Goal: Task Accomplishment & Management: Use online tool/utility

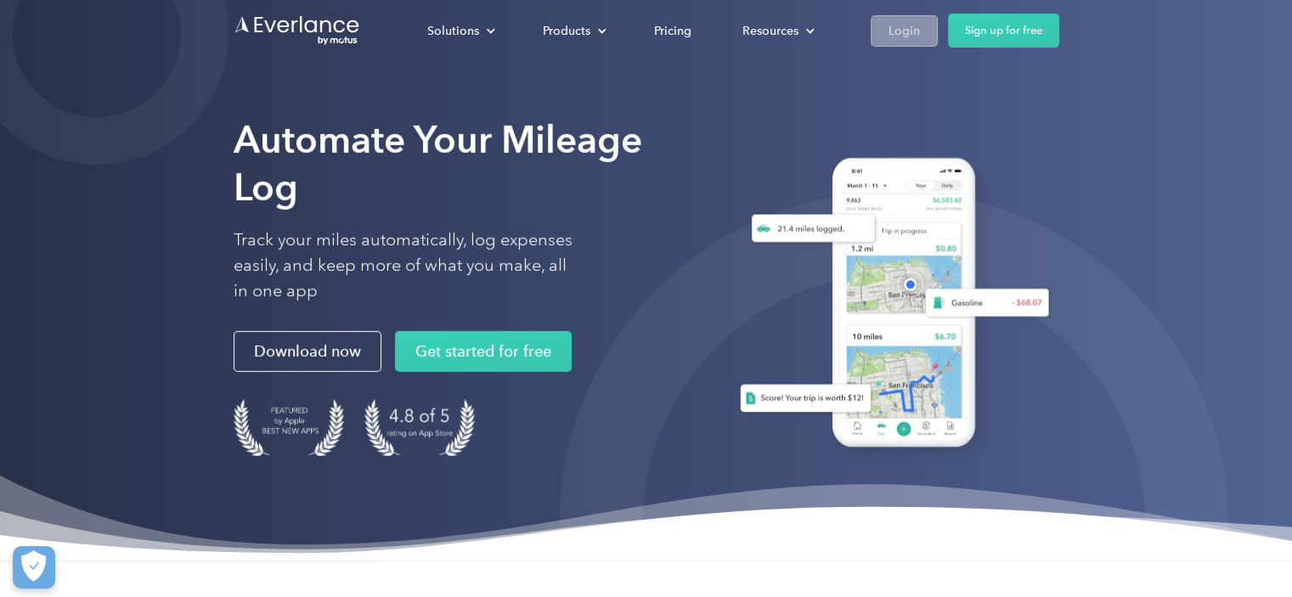
click at [893, 26] on div "Login" at bounding box center [903, 30] width 31 height 21
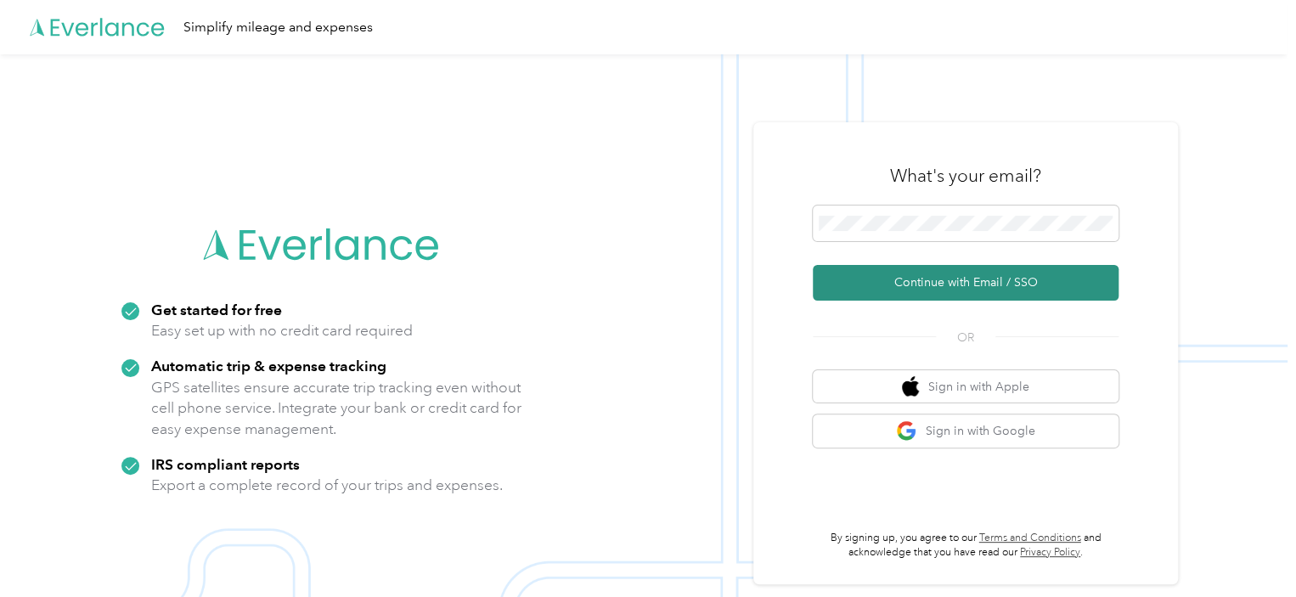
click at [966, 283] on button "Continue with Email / SSO" at bounding box center [966, 283] width 306 height 36
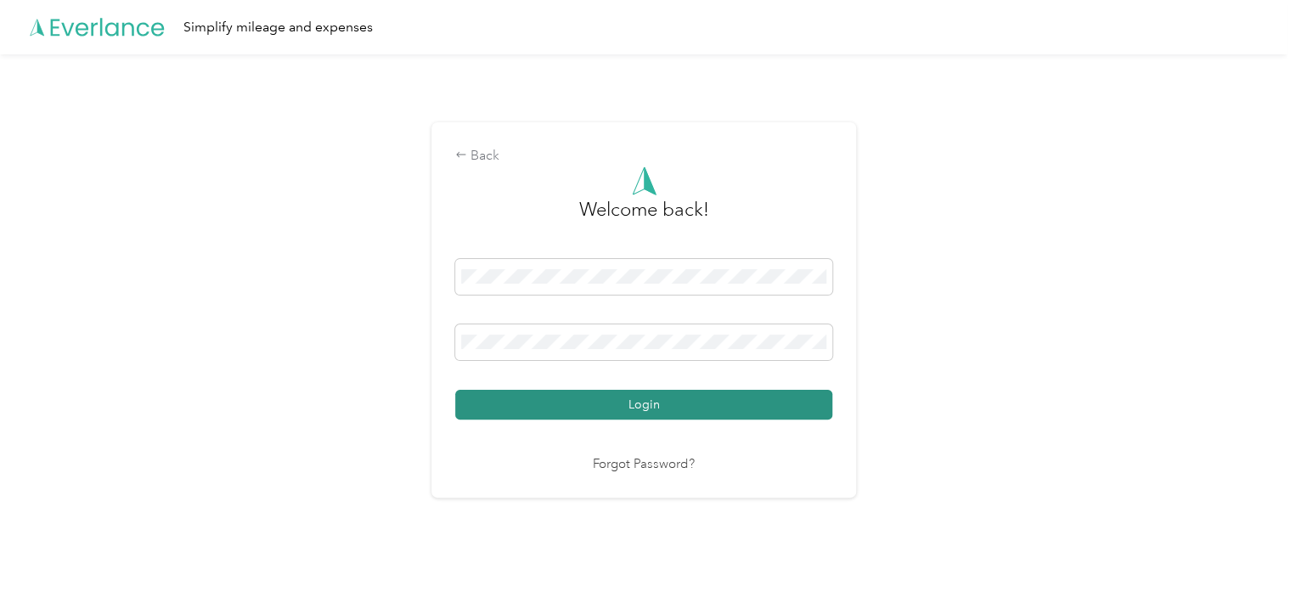
click at [652, 407] on button "Login" at bounding box center [643, 405] width 377 height 30
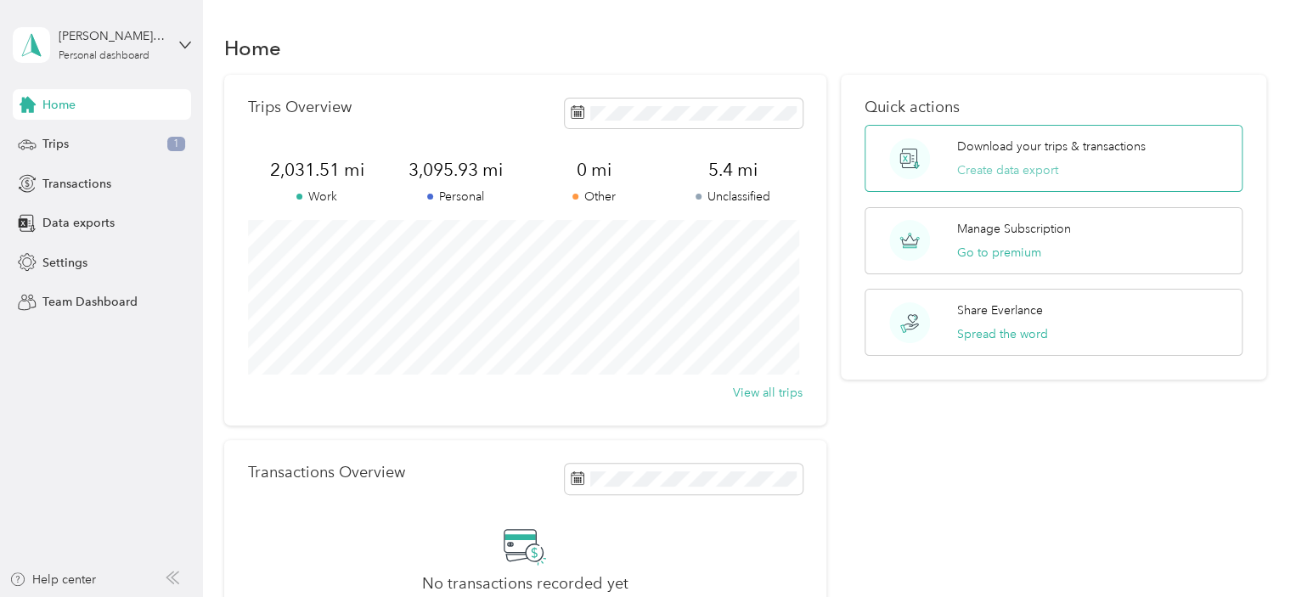
click at [984, 168] on button "Create data export" at bounding box center [1007, 170] width 101 height 18
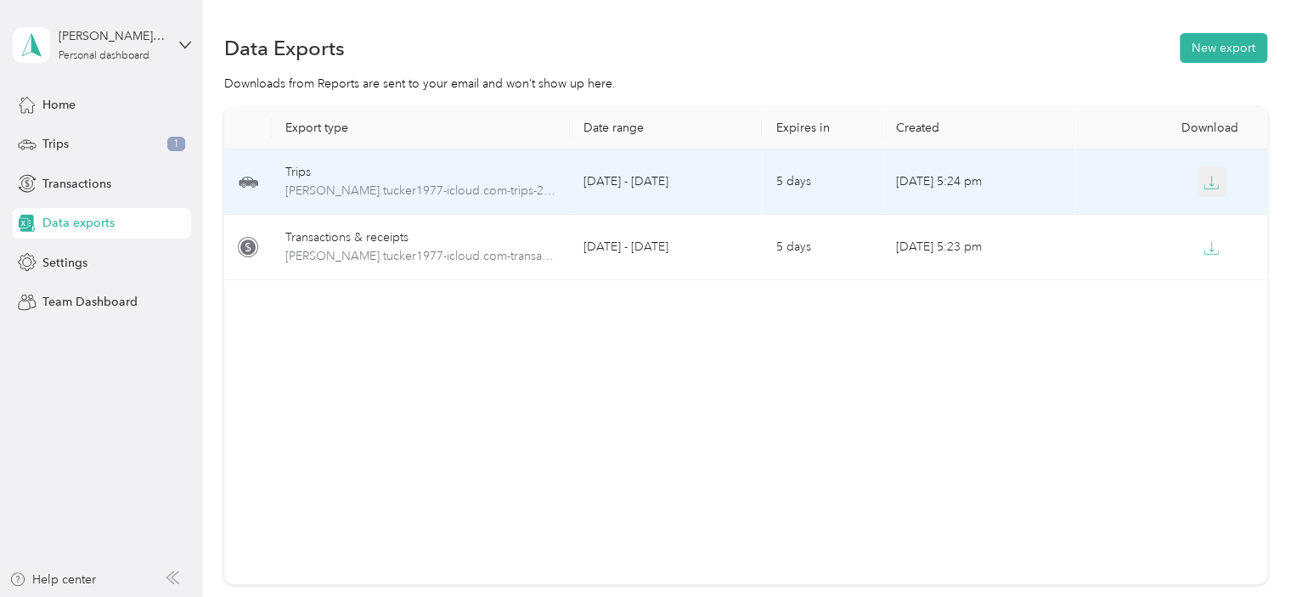
click at [1212, 189] on icon "button" at bounding box center [1210, 182] width 15 height 15
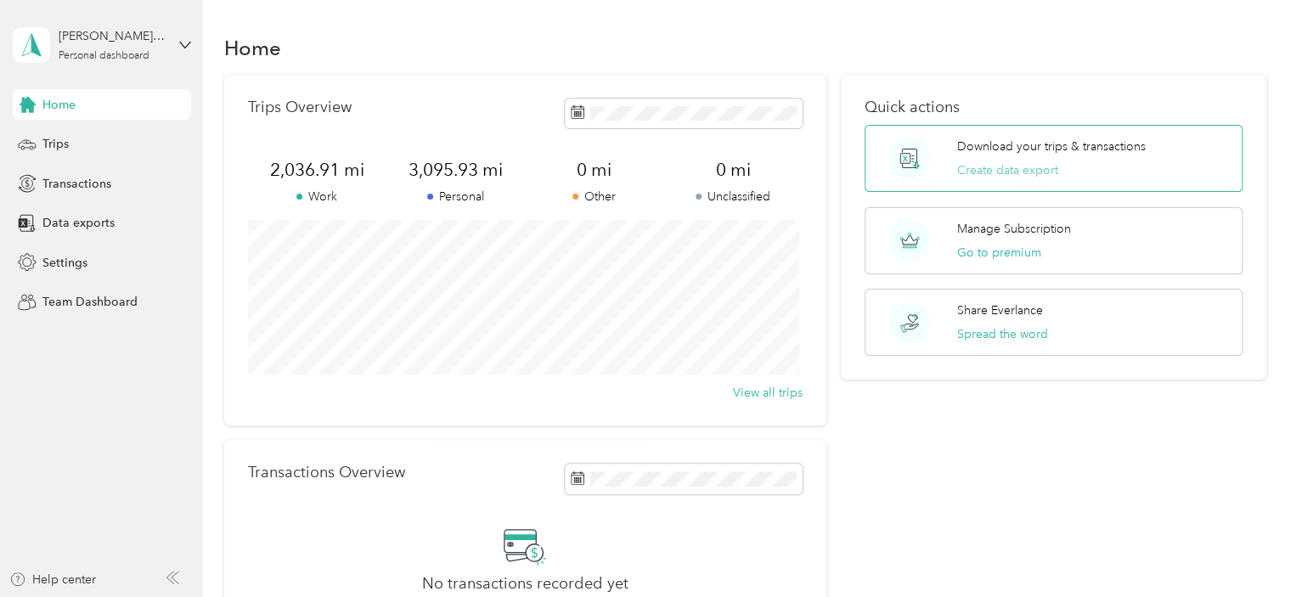
click at [1000, 172] on button "Create data export" at bounding box center [1007, 170] width 101 height 18
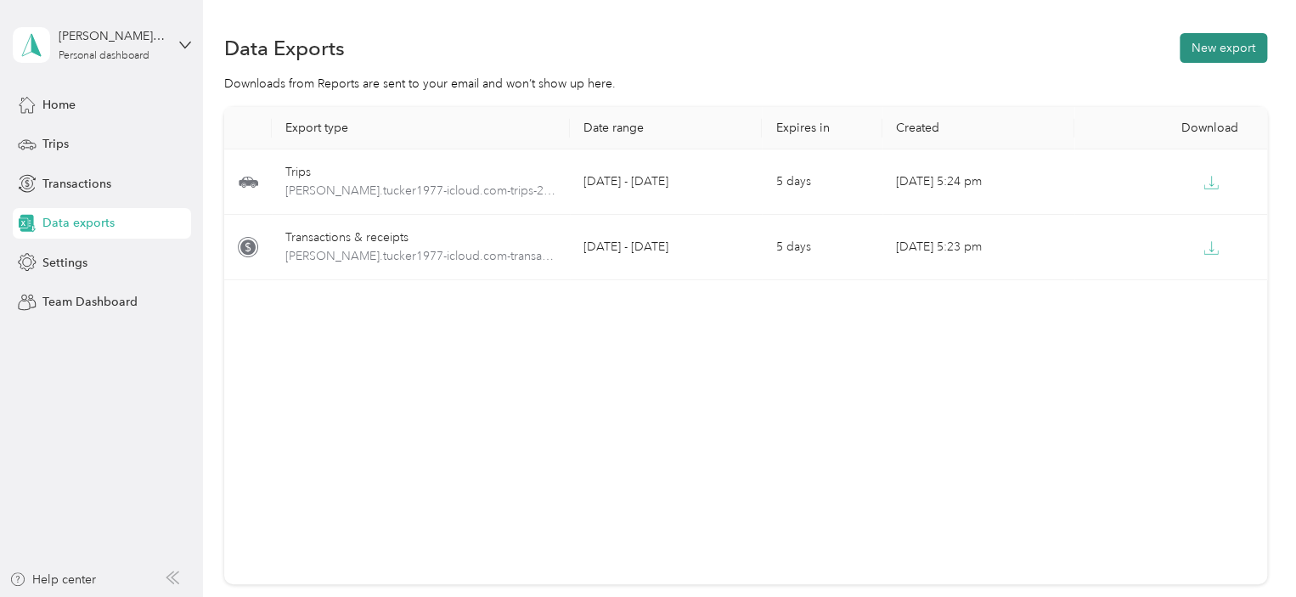
click at [1215, 46] on button "New export" at bounding box center [1223, 48] width 87 height 30
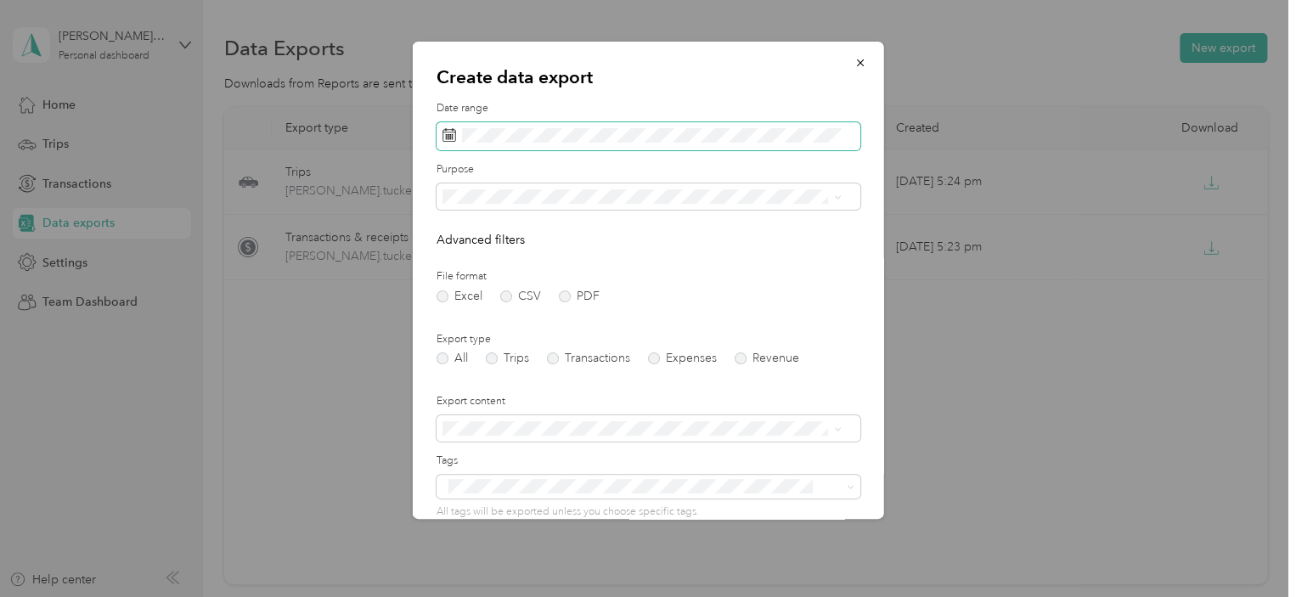
click at [448, 139] on icon at bounding box center [449, 135] width 14 height 14
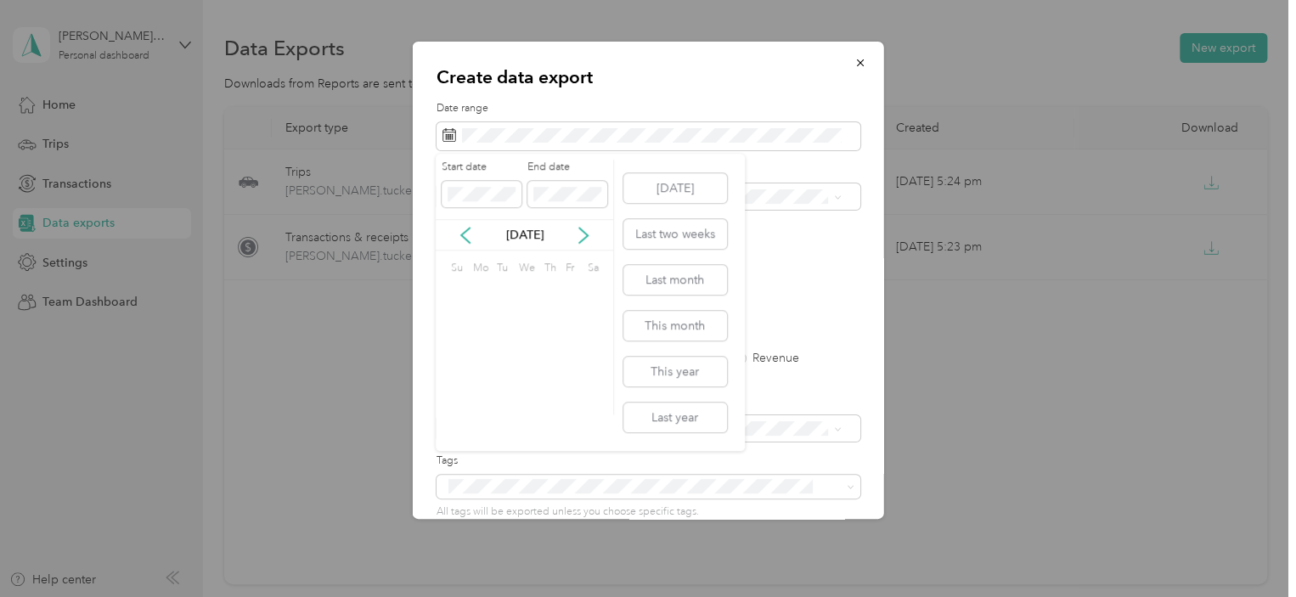
drag, startPoint x: 482, startPoint y: 145, endPoint x: 553, endPoint y: 155, distance: 71.1
click at [554, 155] on div "Start date End date Sep 2025 Su Mo Tu We Th Fr Sa 31 1 2 3 4 5 6 7 8 9 10 11 12…" at bounding box center [525, 302] width 178 height 297
click at [684, 279] on button "Last month" at bounding box center [675, 278] width 104 height 30
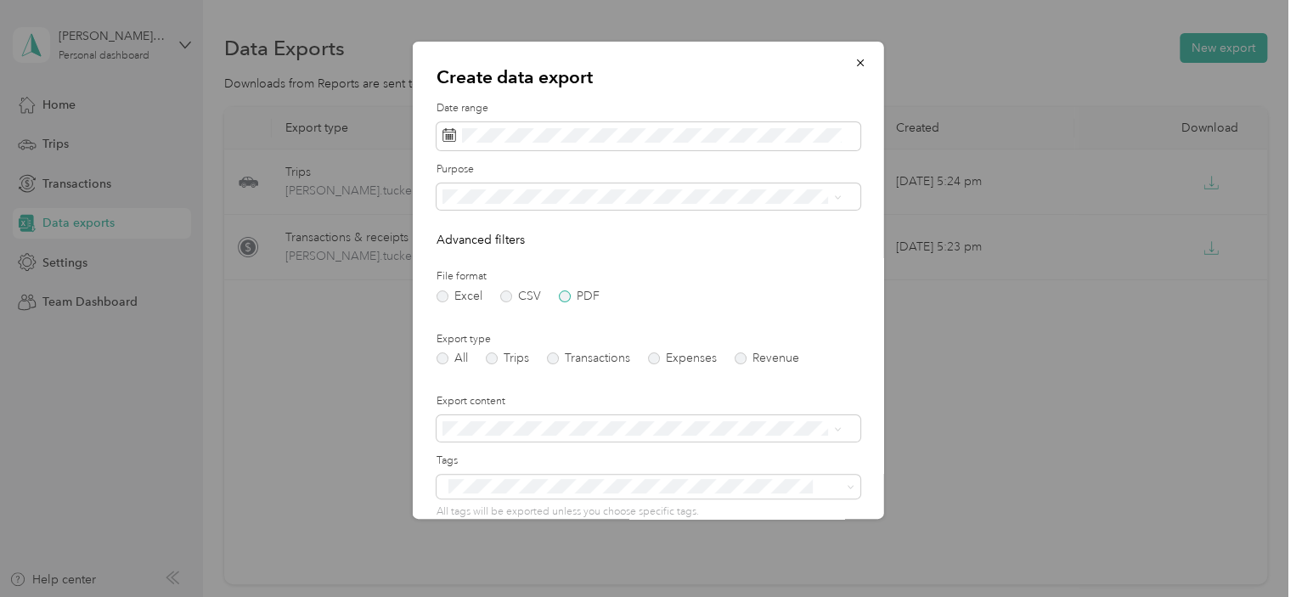
click at [559, 295] on label "PDF" at bounding box center [579, 296] width 41 height 12
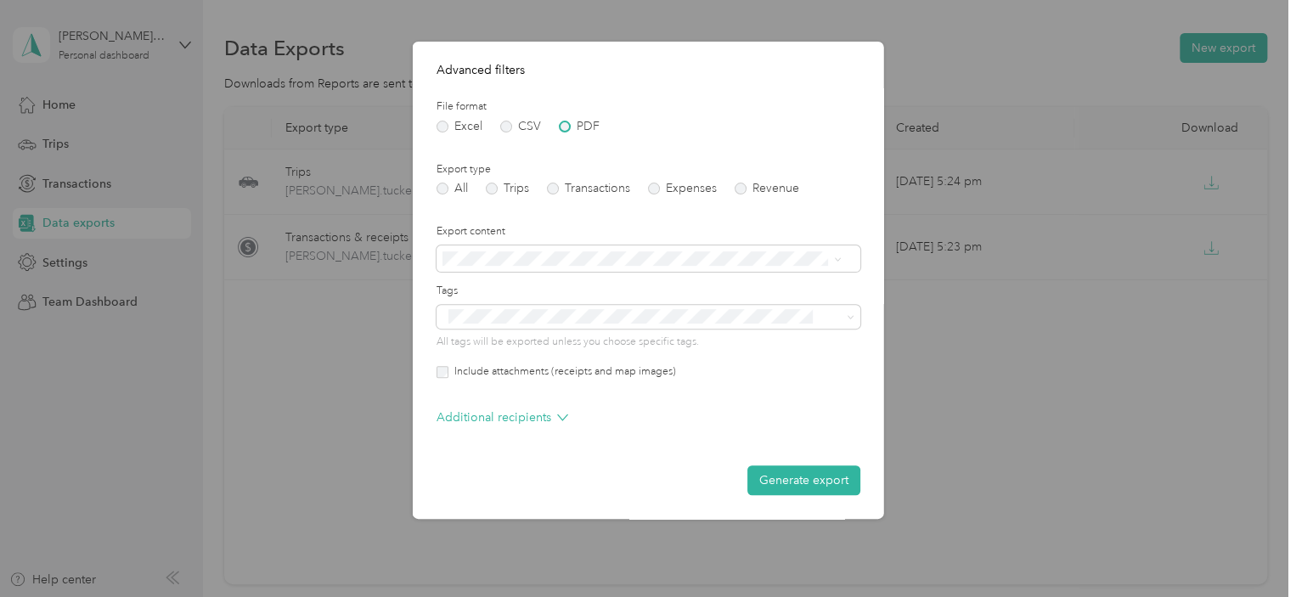
scroll to position [85, 0]
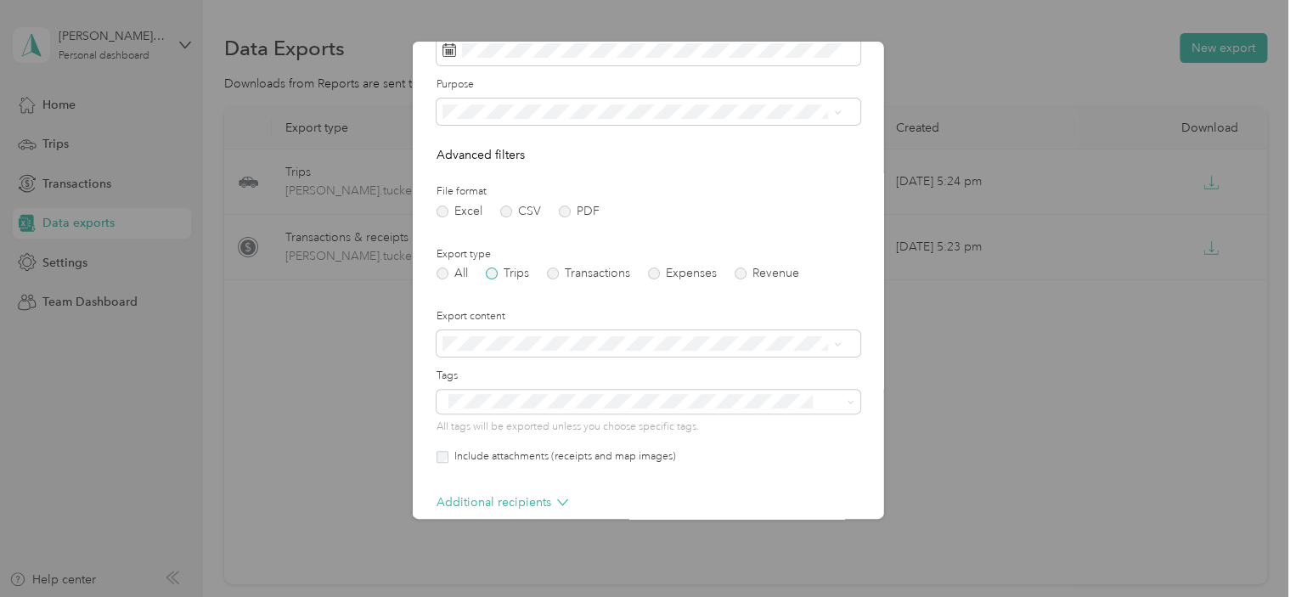
click at [493, 279] on label "Trips" at bounding box center [507, 274] width 43 height 12
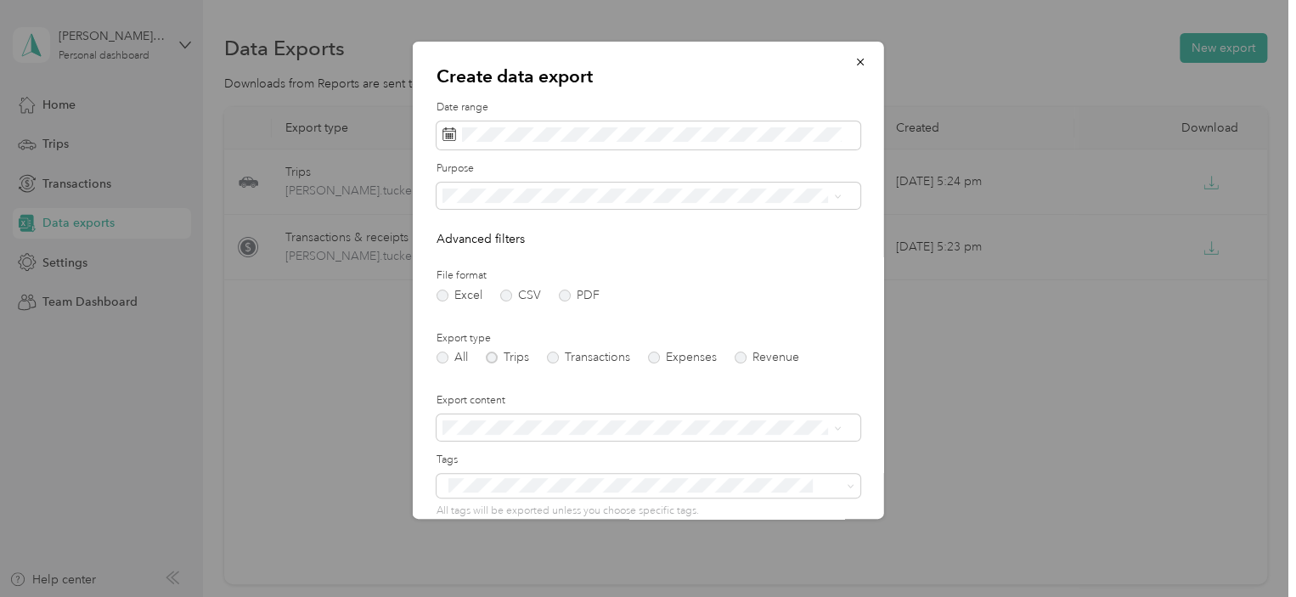
scroll to position [0, 0]
click at [472, 317] on span "Real Estate" at bounding box center [476, 311] width 57 height 14
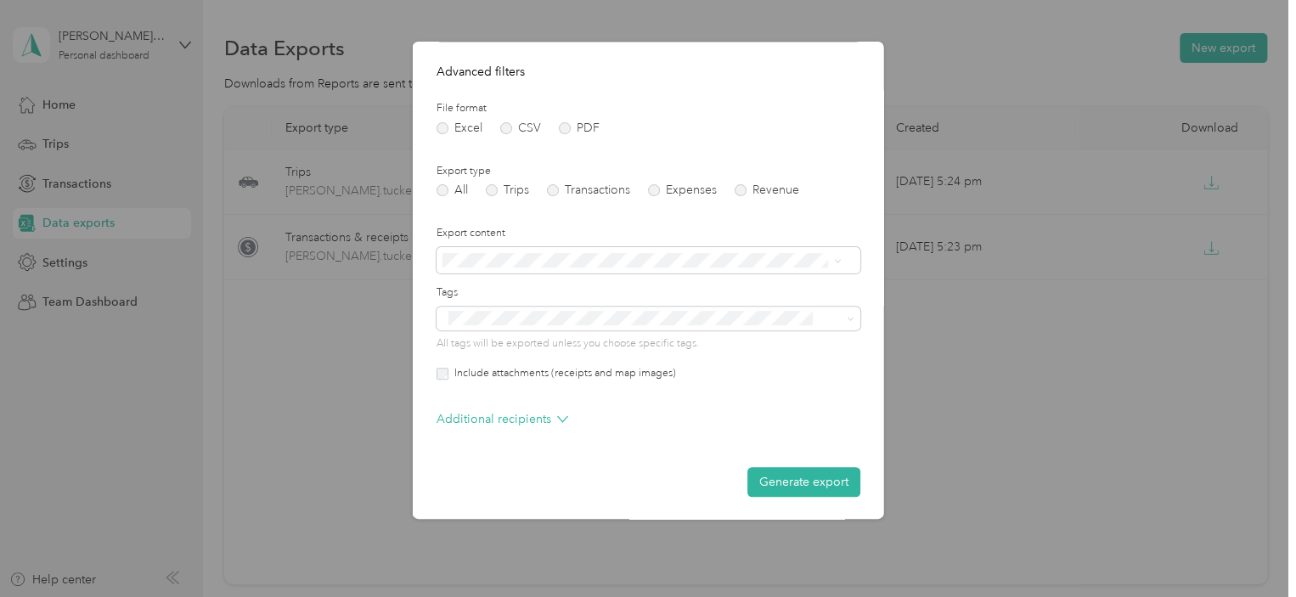
scroll to position [170, 0]
click at [806, 479] on button "Generate export" at bounding box center [803, 480] width 113 height 30
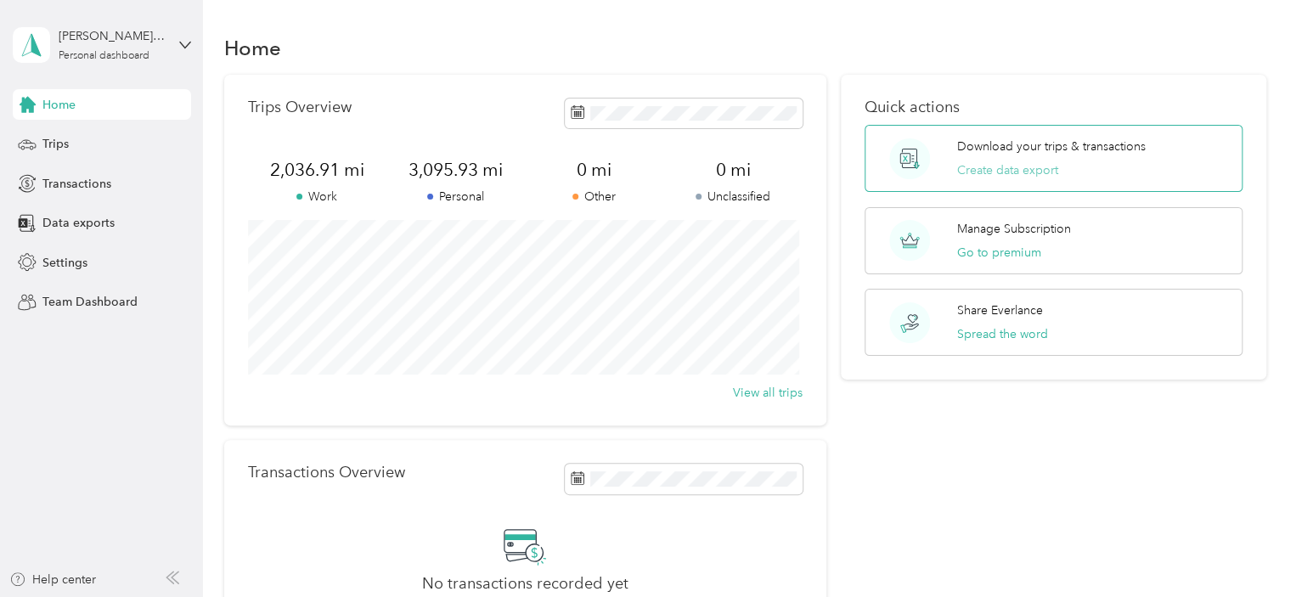
click at [992, 172] on button "Create data export" at bounding box center [1007, 170] width 101 height 18
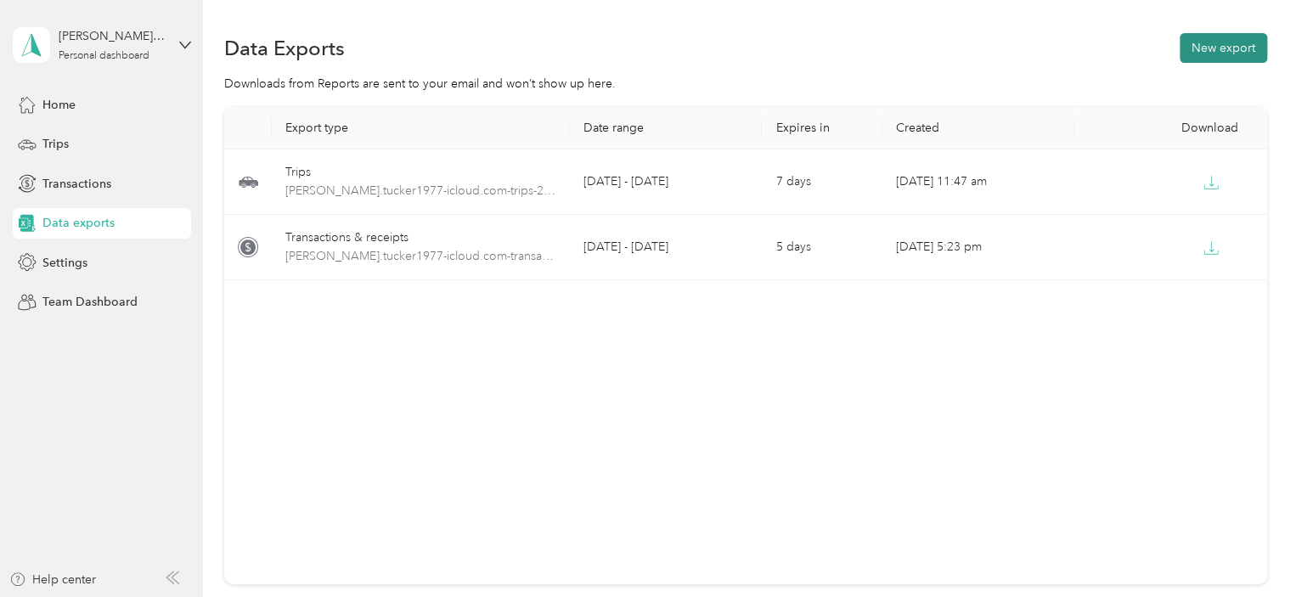
click at [1192, 52] on button "New export" at bounding box center [1223, 48] width 87 height 30
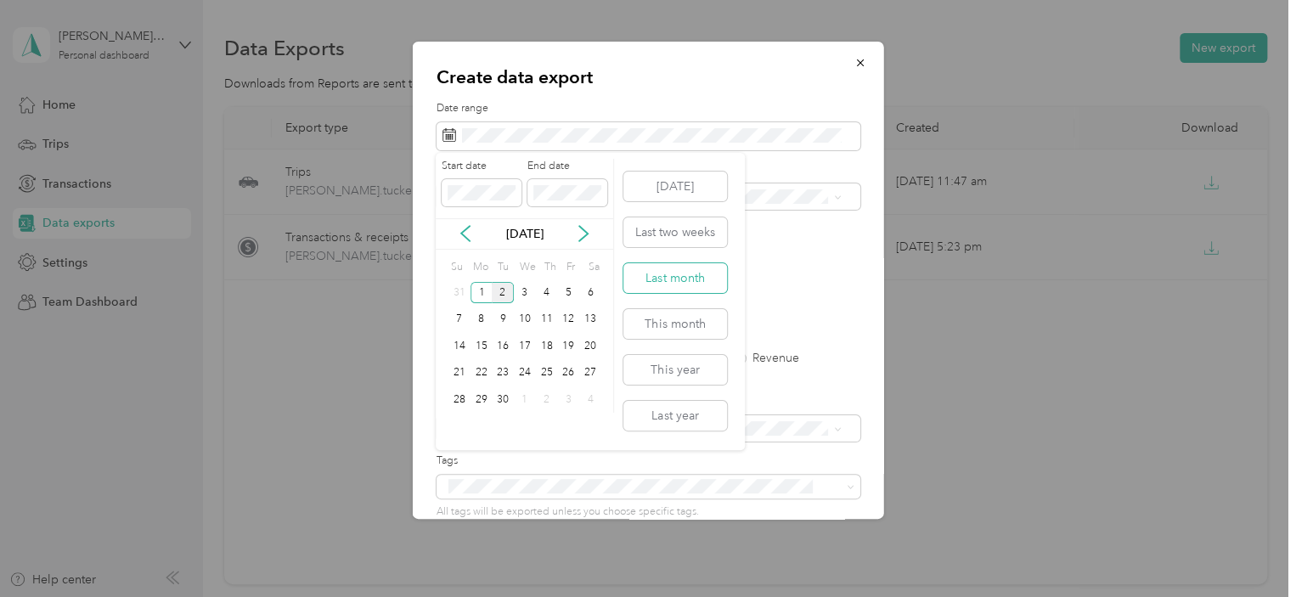
click at [687, 272] on button "Last month" at bounding box center [675, 278] width 104 height 30
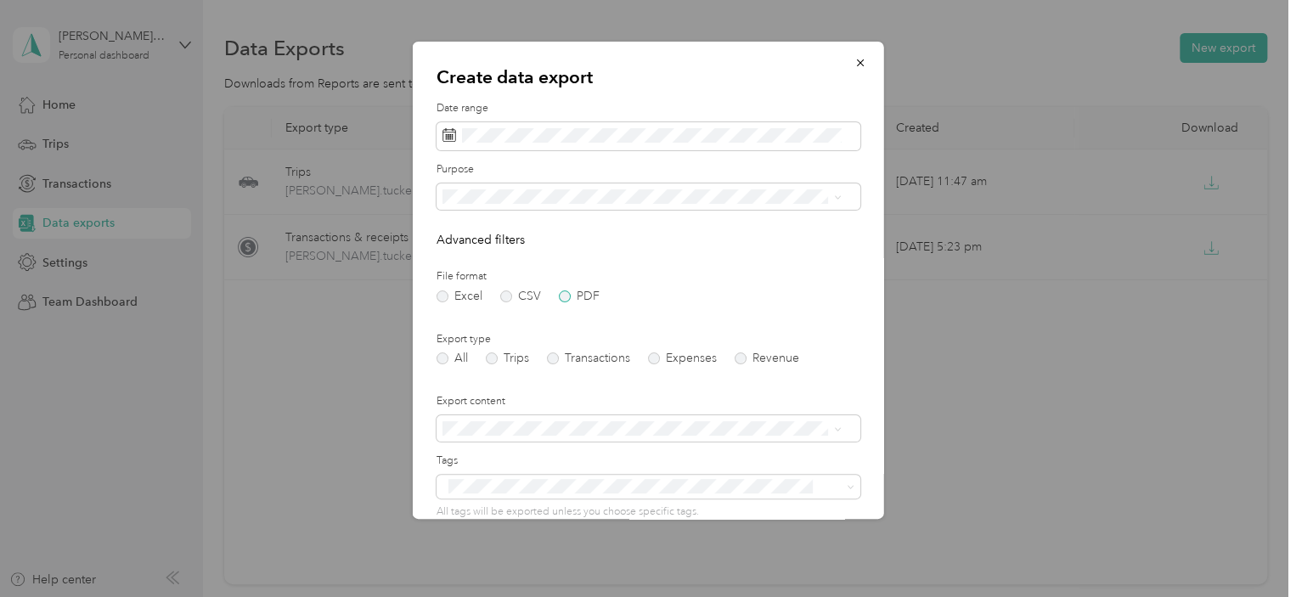
click at [565, 295] on label "PDF" at bounding box center [579, 296] width 41 height 12
click at [571, 188] on span at bounding box center [648, 196] width 424 height 27
click at [836, 201] on icon at bounding box center [837, 198] width 8 height 8
click at [527, 311] on div "Real Estate" at bounding box center [641, 315] width 387 height 18
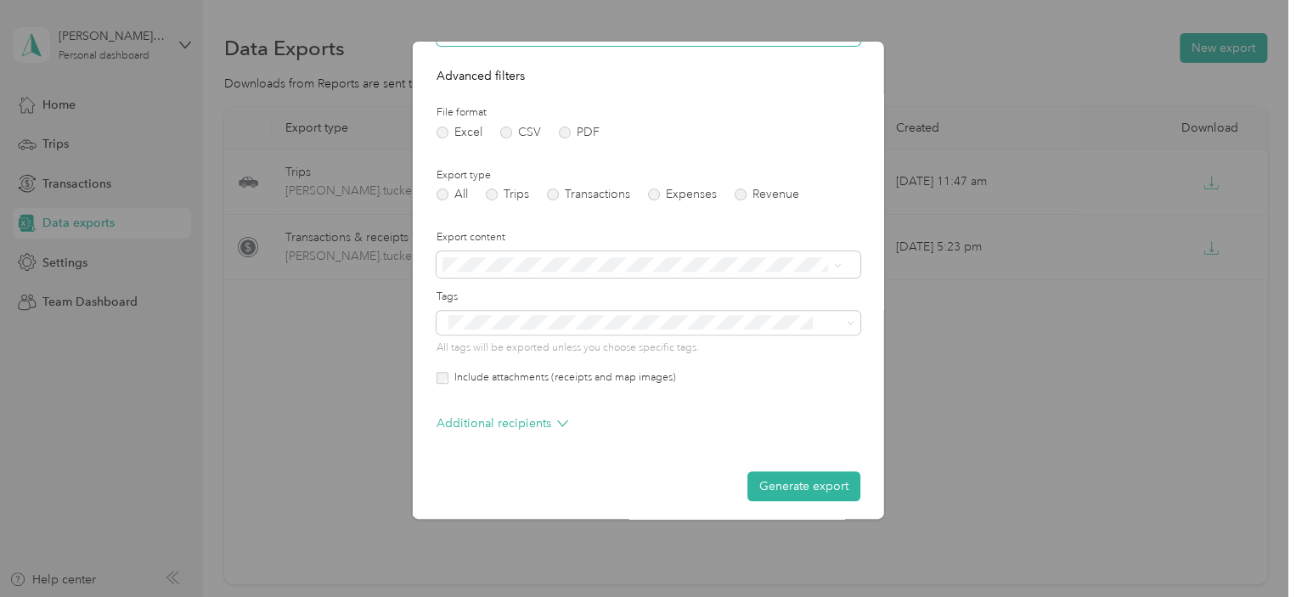
scroll to position [170, 0]
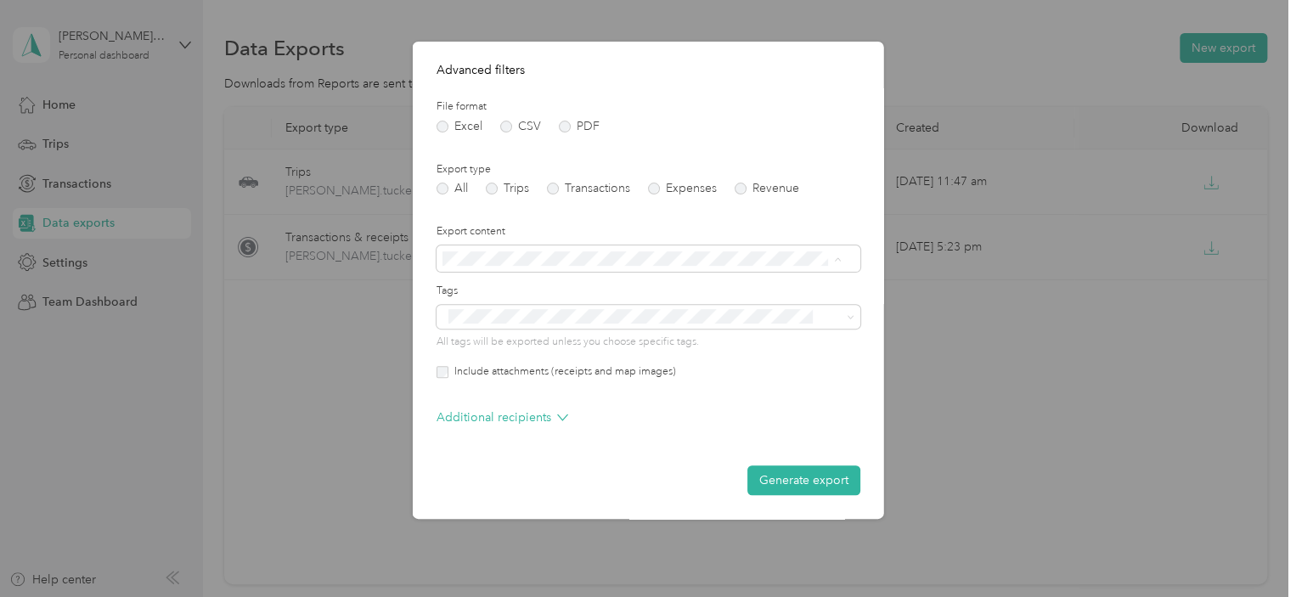
click at [558, 287] on div "Summary only" at bounding box center [641, 289] width 387 height 18
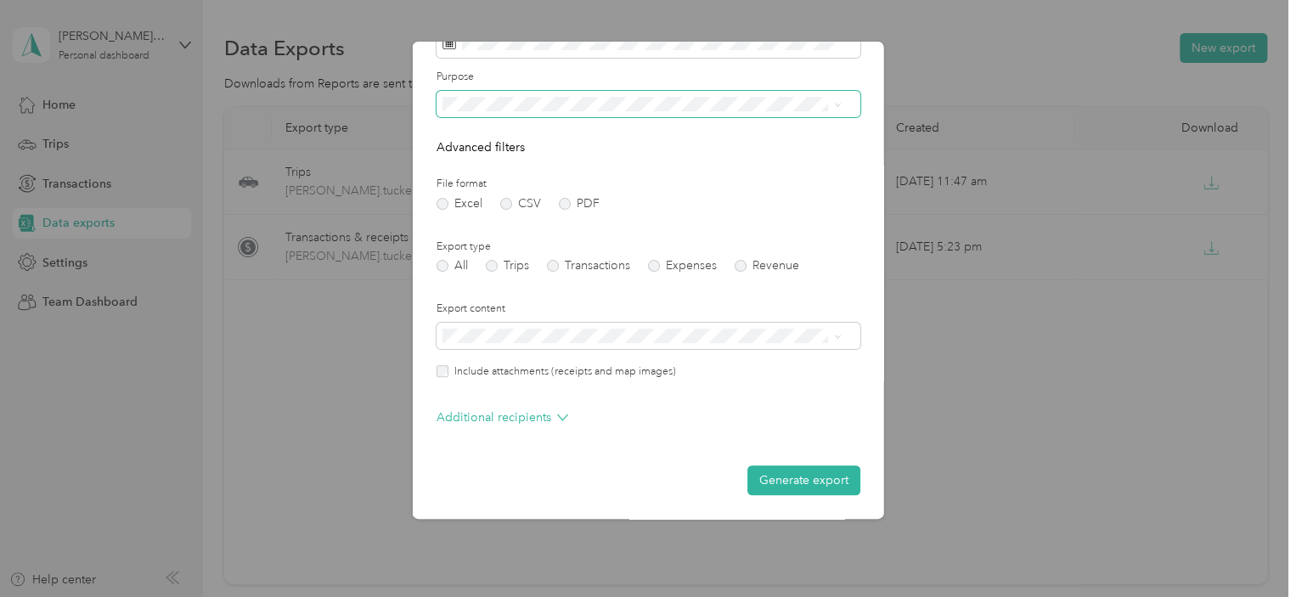
scroll to position [92, 0]
click at [556, 397] on div "Summary and full list" at bounding box center [641, 396] width 387 height 18
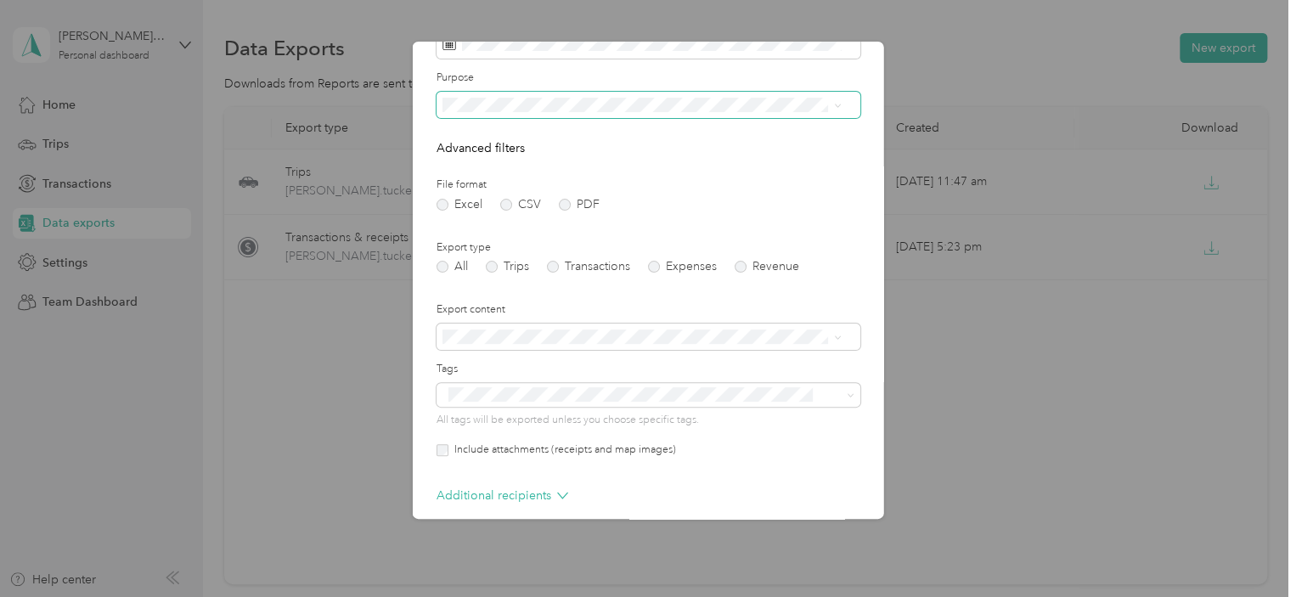
scroll to position [170, 0]
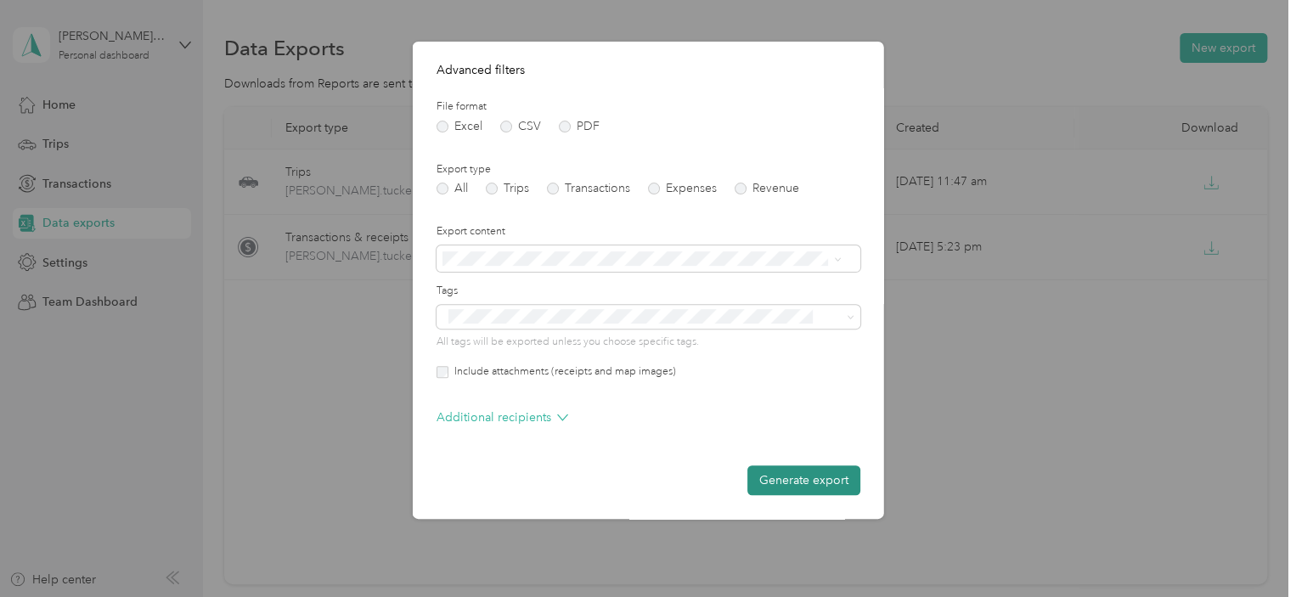
click at [807, 483] on button "Generate export" at bounding box center [803, 480] width 113 height 30
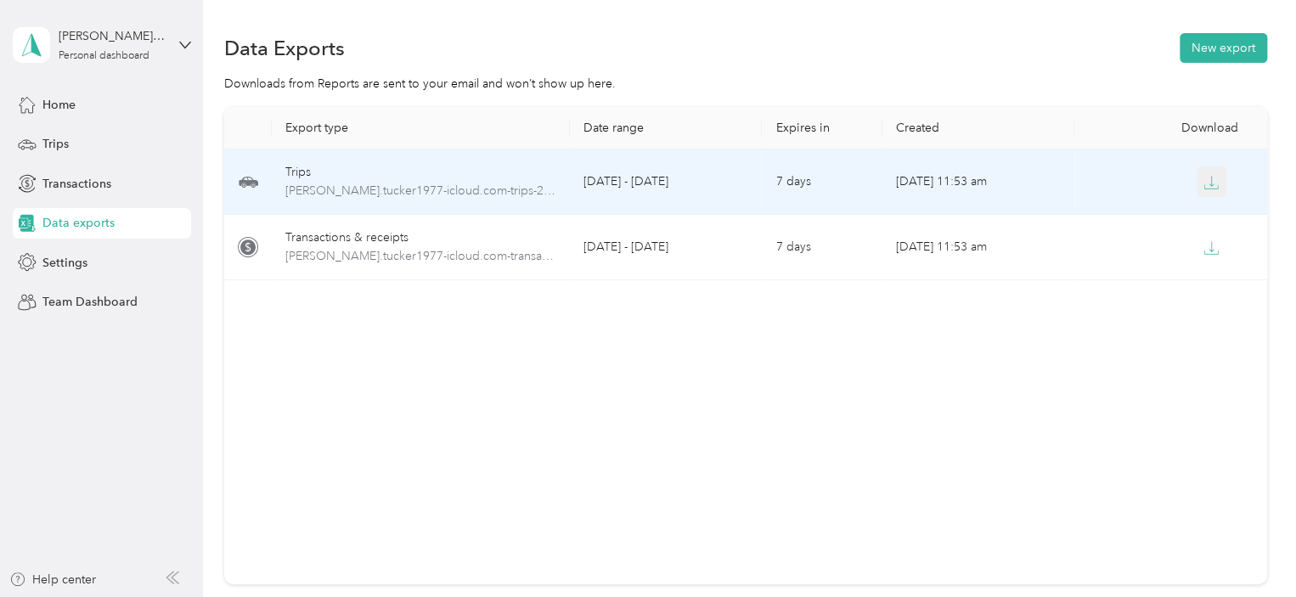
click at [1197, 185] on button "button" at bounding box center [1212, 181] width 31 height 31
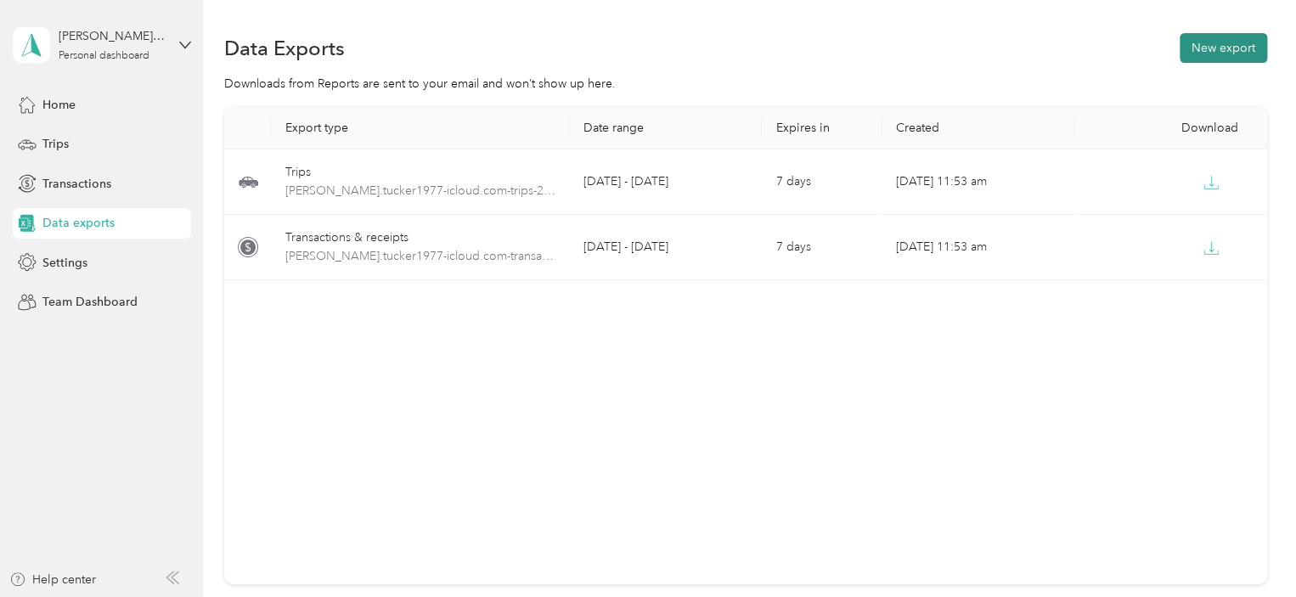
click at [1227, 50] on button "New export" at bounding box center [1223, 48] width 87 height 30
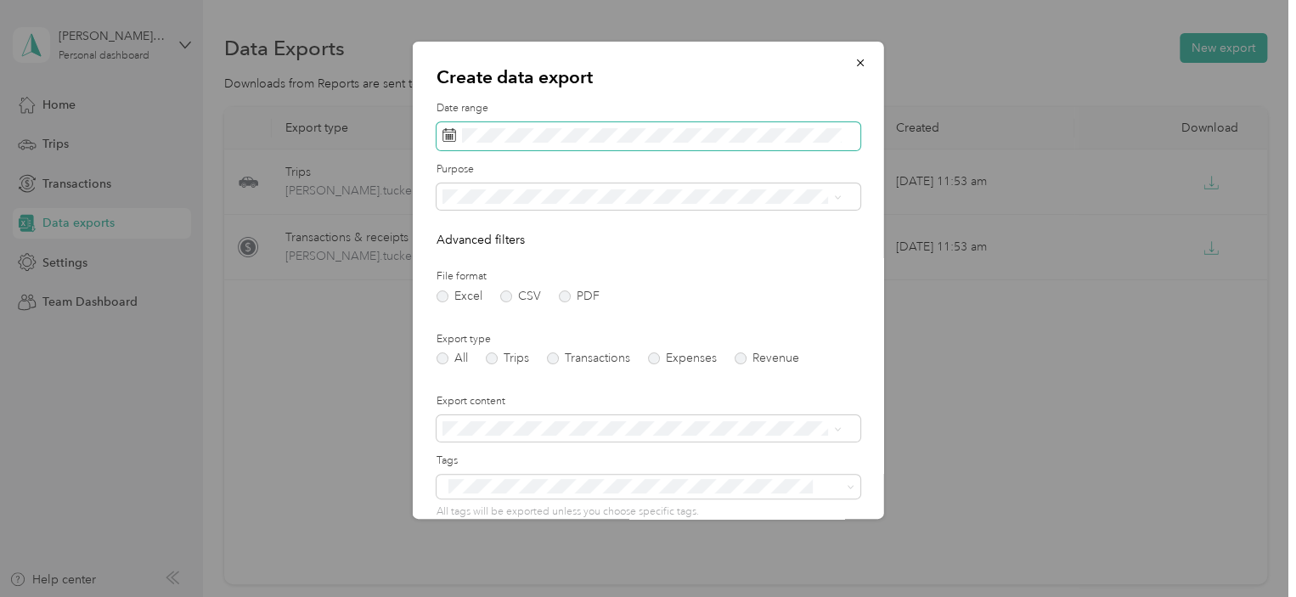
click at [438, 137] on span at bounding box center [648, 136] width 424 height 29
click at [448, 136] on icon at bounding box center [449, 135] width 14 height 14
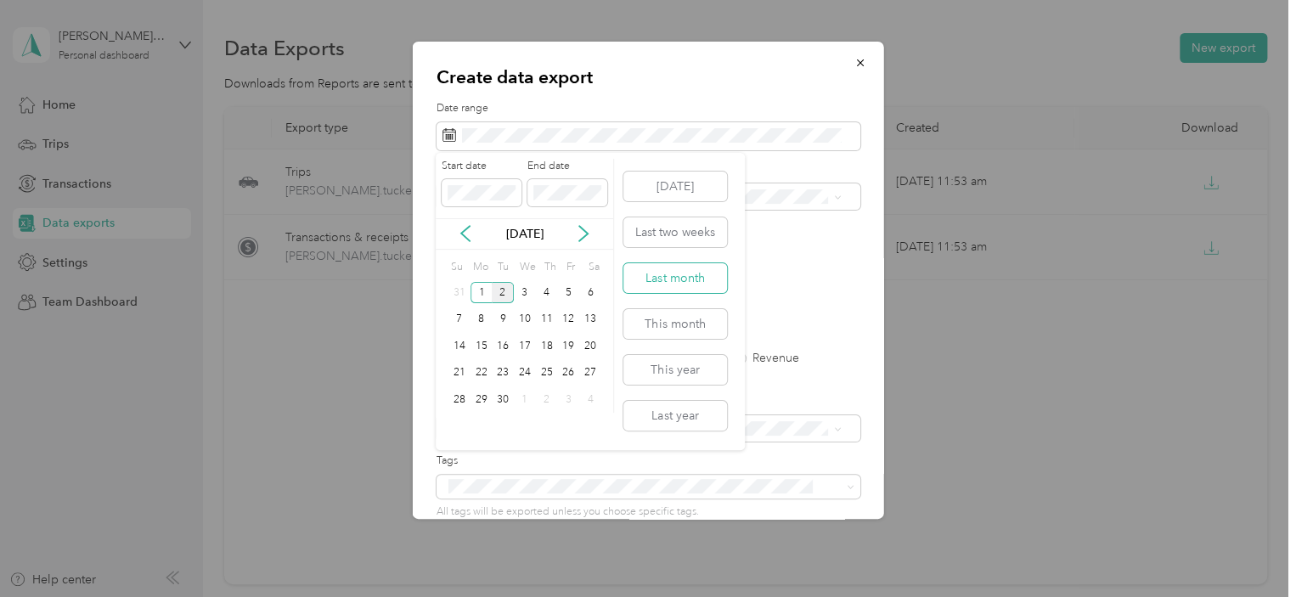
click at [663, 283] on button "Last month" at bounding box center [675, 278] width 104 height 30
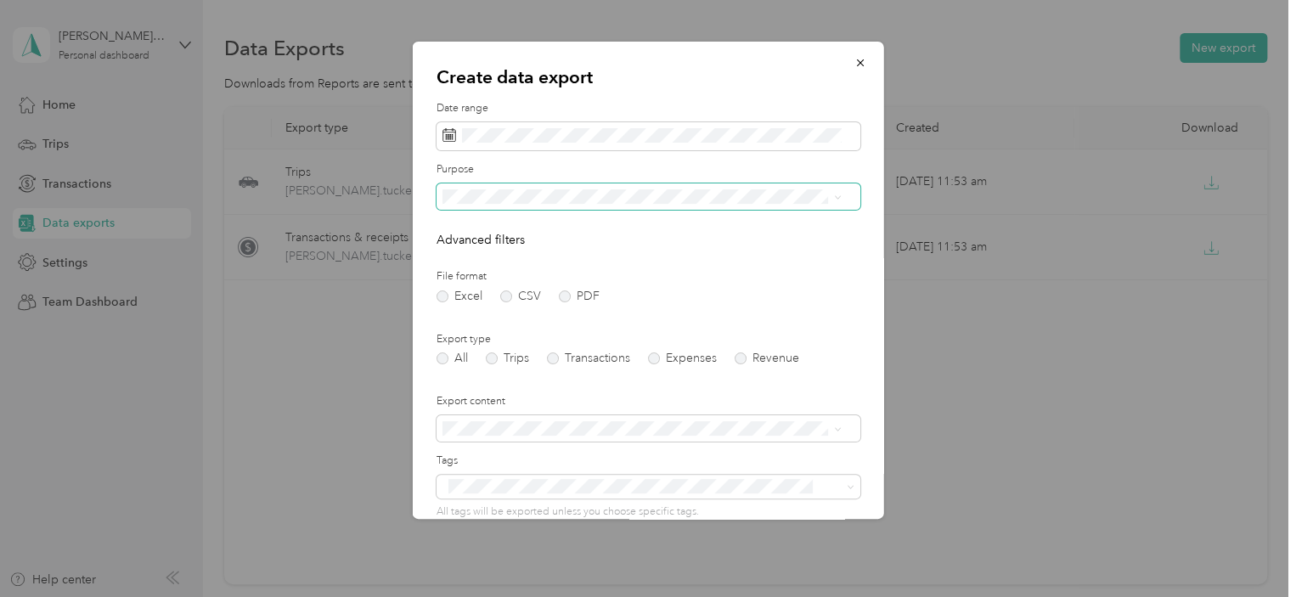
click at [831, 194] on span at bounding box center [834, 197] width 14 height 12
click at [831, 199] on span at bounding box center [834, 197] width 14 height 12
click at [524, 313] on div "Real Estate" at bounding box center [641, 316] width 387 height 18
click at [559, 298] on label "PDF" at bounding box center [579, 296] width 41 height 12
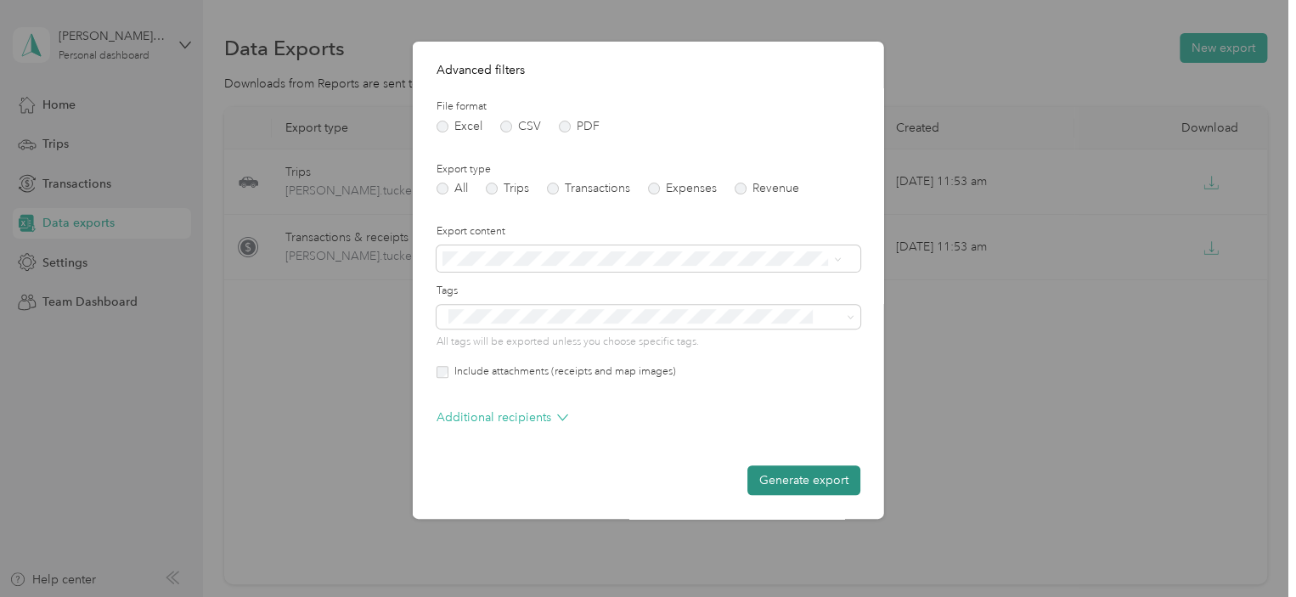
click at [802, 479] on button "Generate export" at bounding box center [803, 480] width 113 height 30
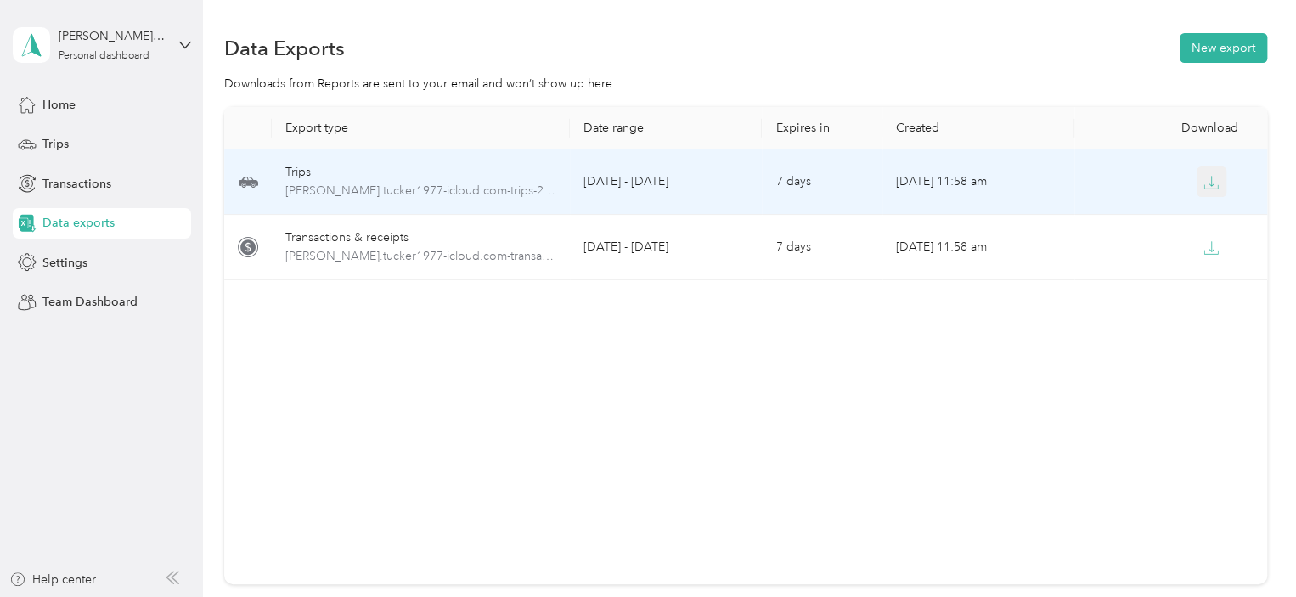
click at [1203, 179] on icon "button" at bounding box center [1210, 182] width 15 height 15
